Goal: Task Accomplishment & Management: Use online tool/utility

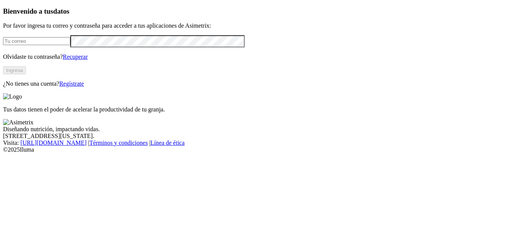
type input "[EMAIL_ADDRESS][DOMAIN_NAME]"
click at [180, 60] on p "Olvidaste tu contraseña? Recuperar" at bounding box center [259, 57] width 513 height 7
click at [26, 74] on button "Ingresa" at bounding box center [14, 70] width 23 height 8
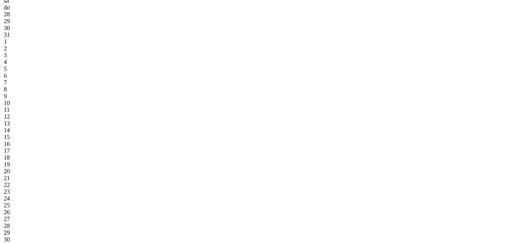
click at [77, 38] on div "1" at bounding box center [40, 35] width 73 height 7
